Goal: Task Accomplishment & Management: Use online tool/utility

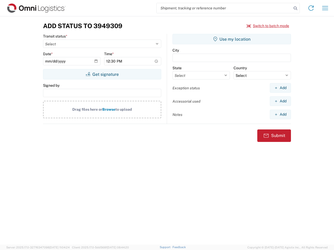
click at [224, 8] on input "search" at bounding box center [223, 8] width 135 height 10
click at [295, 8] on icon at bounding box center [294, 8] width 7 height 7
click at [311, 8] on icon at bounding box center [311, 8] width 8 height 8
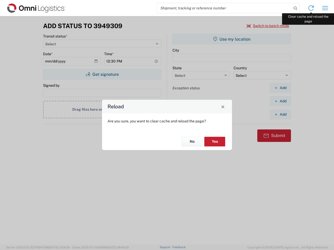
click at [325, 8] on div "Reload Are you sure, you want to clear cache and reload the page? No Yes" at bounding box center [167, 125] width 334 height 250
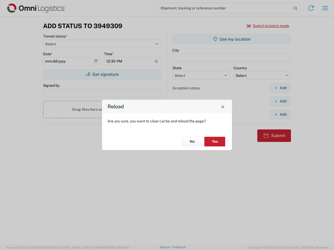
click at [268, 26] on div "Reload Are you sure, you want to clear cache and reload the page? No Yes" at bounding box center [167, 125] width 334 height 250
click at [102, 74] on div "Reload Are you sure, you want to clear cache and reload the page? No Yes" at bounding box center [167, 125] width 334 height 250
click at [232, 39] on div "Reload Are you sure, you want to clear cache and reload the page? No Yes" at bounding box center [167, 125] width 334 height 250
click at [280, 88] on div "Reload Are you sure, you want to clear cache and reload the page? No Yes" at bounding box center [167, 125] width 334 height 250
click at [280, 101] on div "Reload Are you sure, you want to clear cache and reload the page? No Yes" at bounding box center [167, 125] width 334 height 250
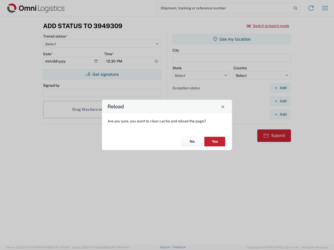
click at [280, 114] on div "Reload Are you sure, you want to clear cache and reload the page? No Yes" at bounding box center [167, 125] width 334 height 250
